Goal: Navigation & Orientation: Find specific page/section

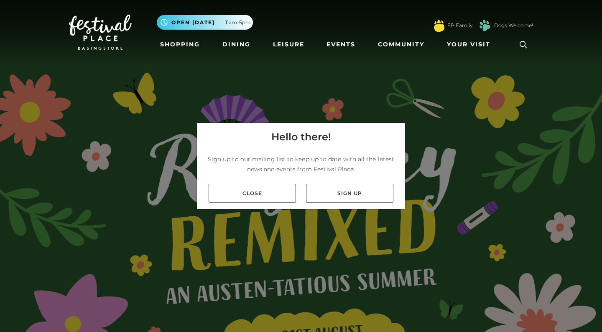
click at [213, 22] on span "Open [DATE]" at bounding box center [192, 23] width 43 height 8
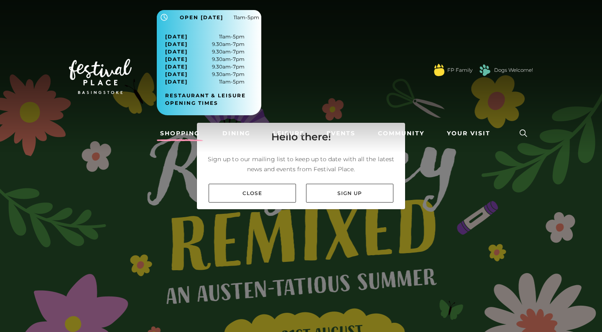
click at [175, 133] on link "Shopping" at bounding box center [180, 133] width 46 height 15
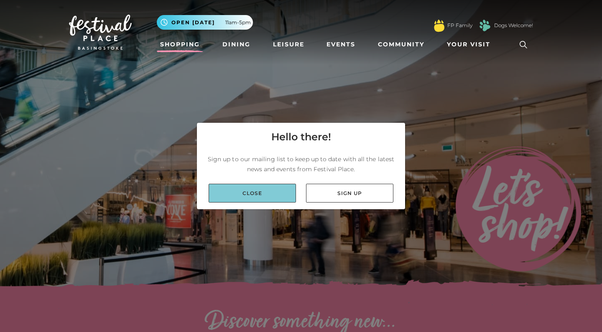
click at [279, 191] on link "Close" at bounding box center [251, 193] width 87 height 19
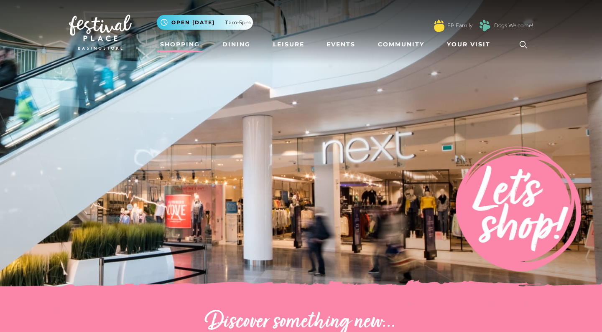
click at [255, 43] on ul "Shopping Dining Leisure Events Community Your Visit Find us Centre Map Parking …" at bounding box center [345, 44] width 376 height 19
click at [248, 43] on link "Dining" at bounding box center [236, 44] width 35 height 15
